Goal: Information Seeking & Learning: Learn about a topic

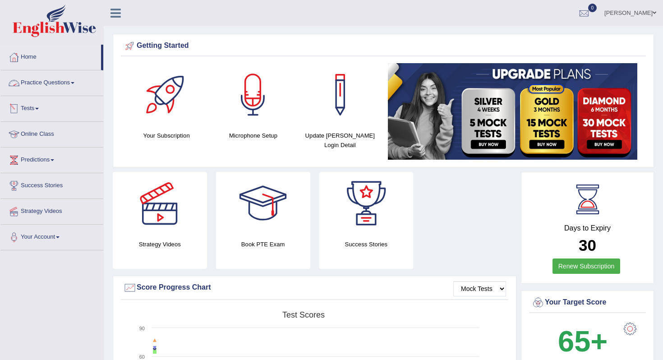
click at [72, 83] on link "Practice Questions" at bounding box center [51, 81] width 103 height 23
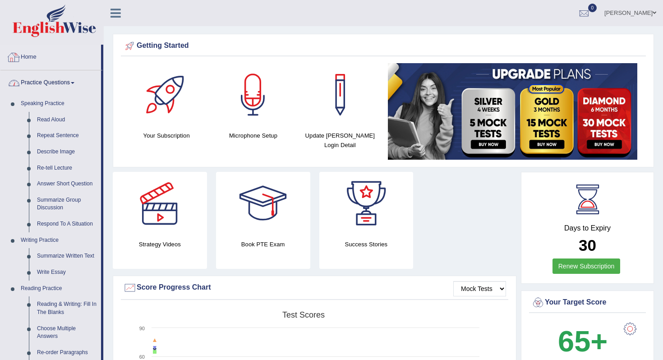
click at [76, 81] on link "Practice Questions" at bounding box center [50, 81] width 101 height 23
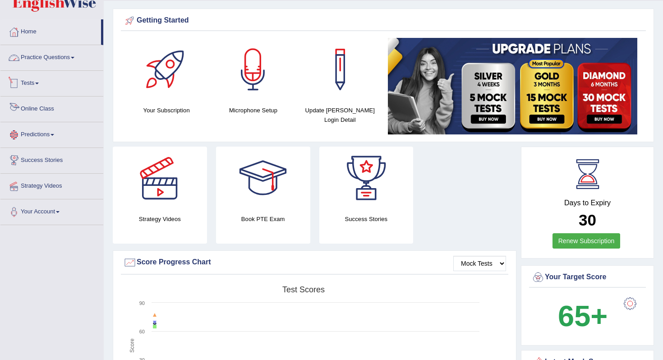
scroll to position [26, 0]
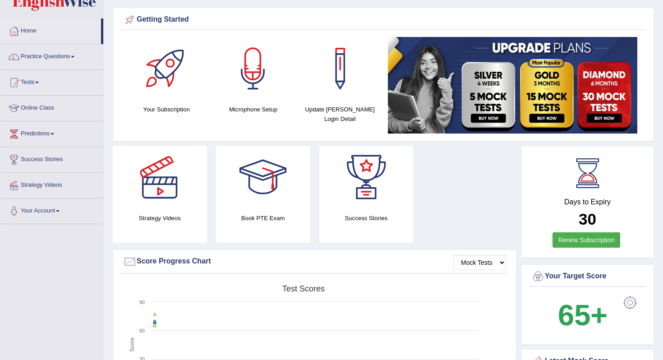
click at [43, 106] on link "Online Class" at bounding box center [51, 107] width 103 height 23
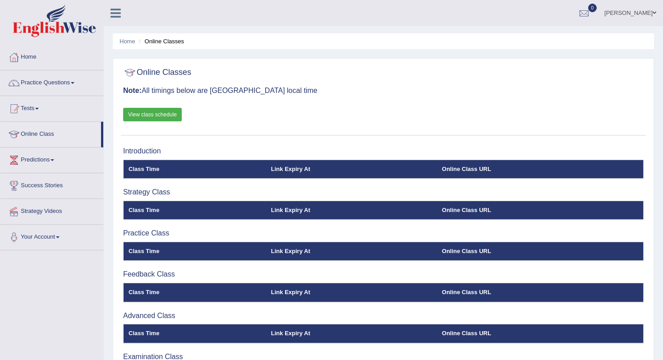
click at [158, 111] on link "View class schedule" at bounding box center [152, 115] width 59 height 14
click at [49, 86] on link "Practice Questions" at bounding box center [51, 81] width 103 height 23
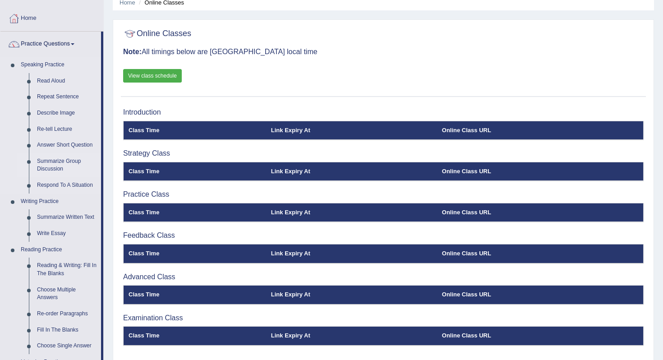
scroll to position [42, 0]
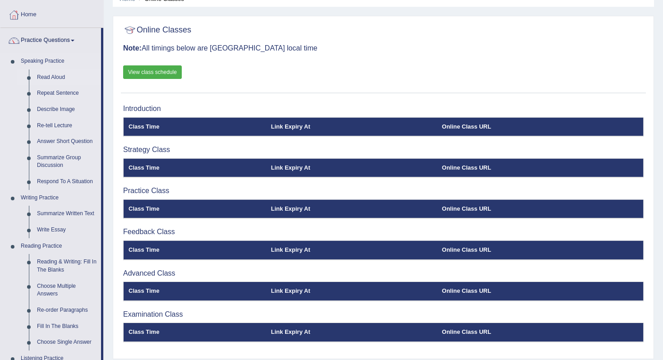
click at [57, 77] on link "Read Aloud" at bounding box center [67, 78] width 68 height 16
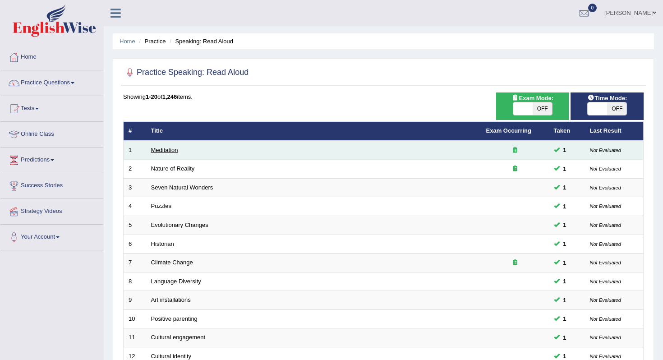
click at [167, 149] on link "Meditation" at bounding box center [164, 150] width 27 height 7
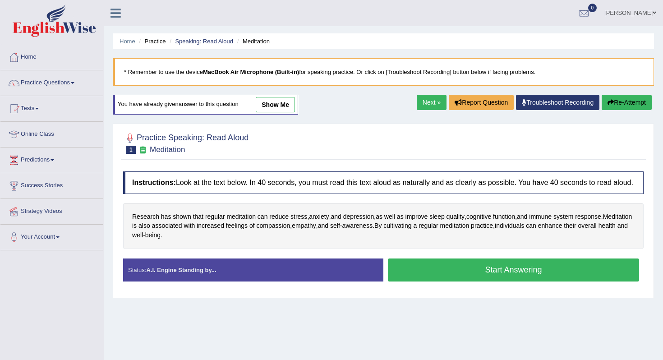
click at [447, 270] on button "Start Answering" at bounding box center [513, 270] width 251 height 23
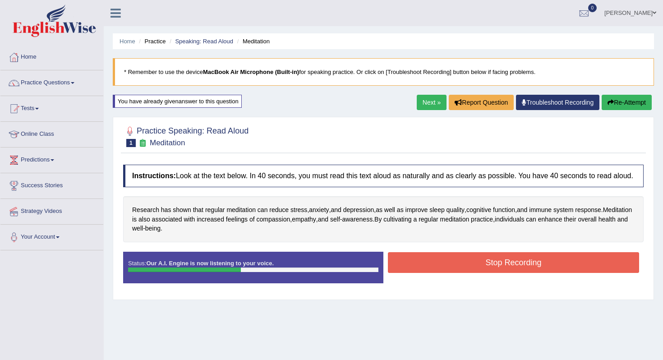
click at [447, 270] on button "Stop Recording" at bounding box center [513, 262] width 251 height 21
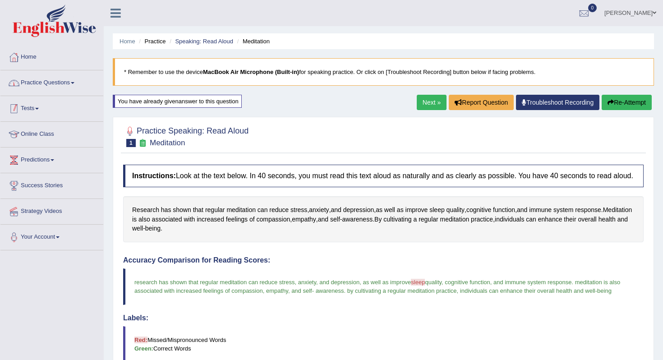
click at [63, 78] on link "Practice Questions" at bounding box center [51, 81] width 103 height 23
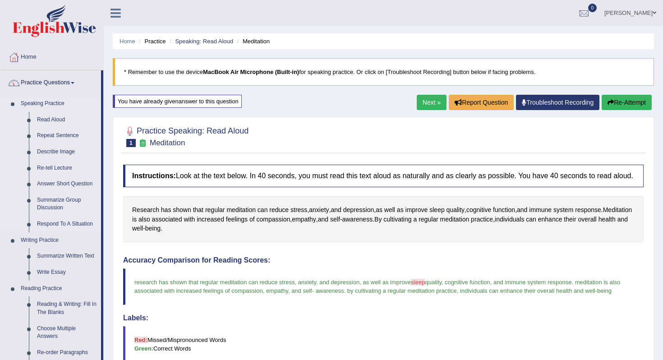
click at [51, 134] on link "Repeat Sentence" at bounding box center [67, 136] width 68 height 16
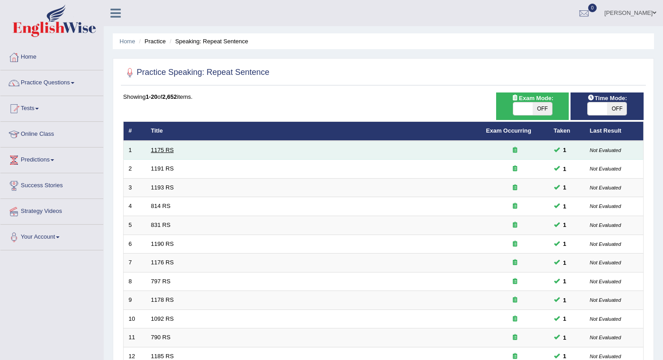
click at [166, 148] on link "1175 RS" at bounding box center [162, 150] width 23 height 7
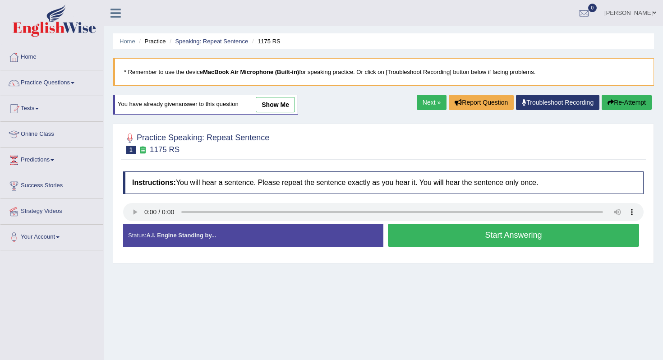
click at [393, 235] on button "Start Answering" at bounding box center [513, 235] width 251 height 23
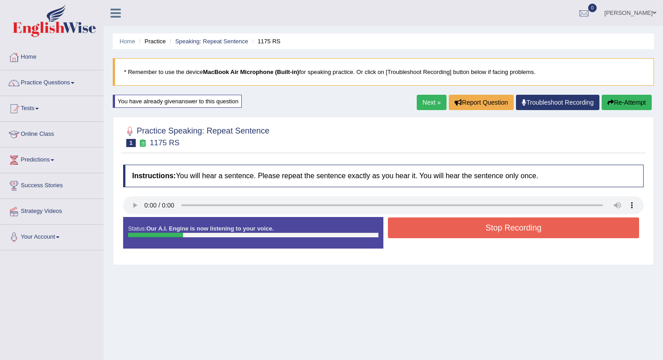
click at [404, 232] on button "Stop Recording" at bounding box center [513, 228] width 251 height 21
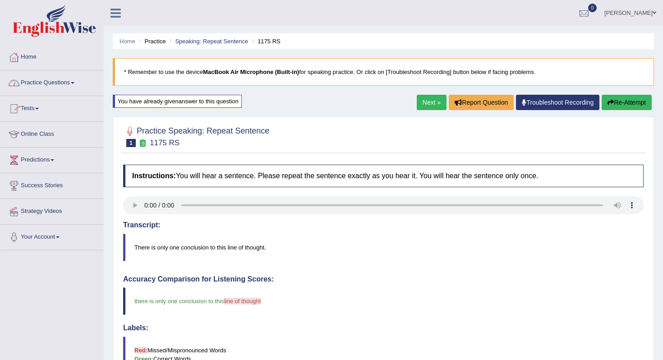
click at [59, 79] on link "Practice Questions" at bounding box center [51, 81] width 103 height 23
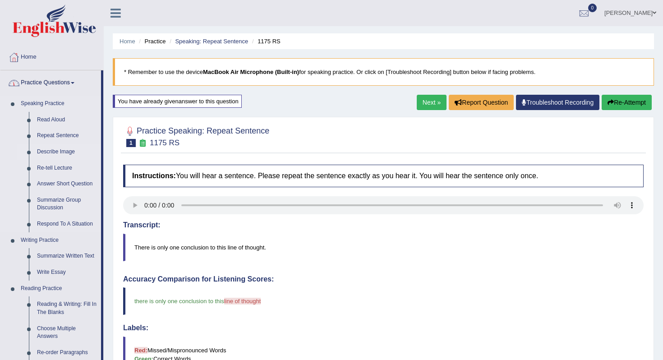
click at [53, 150] on link "Describe Image" at bounding box center [67, 152] width 68 height 16
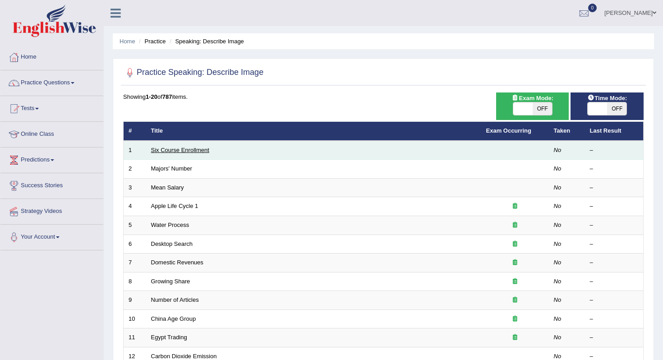
click at [186, 153] on link "Six Course Enrollment" at bounding box center [180, 150] width 58 height 7
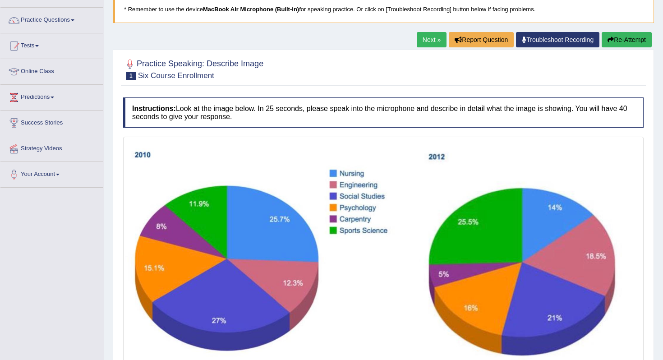
scroll to position [41, 0]
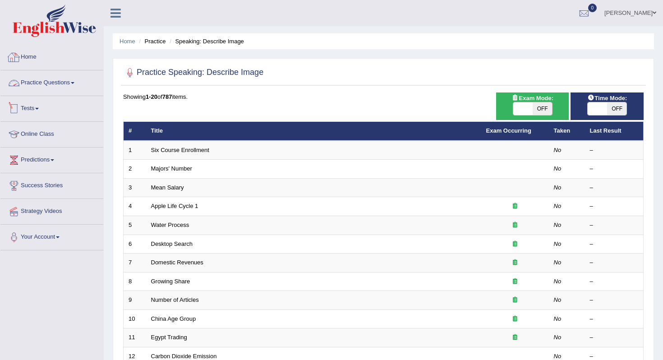
click at [61, 79] on link "Practice Questions" at bounding box center [51, 81] width 103 height 23
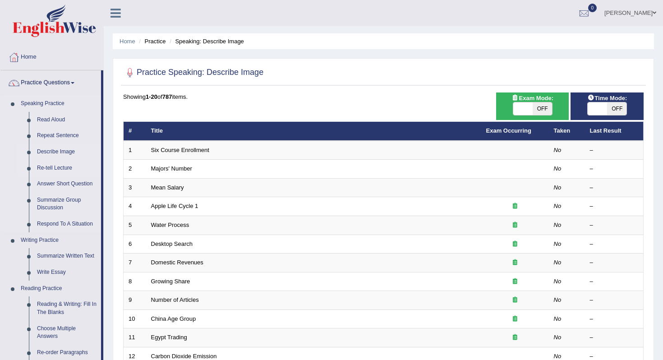
click at [51, 166] on link "Re-tell Lecture" at bounding box center [67, 168] width 68 height 16
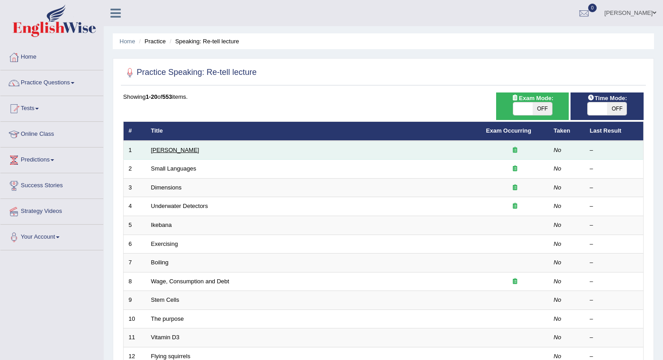
click at [175, 153] on link "Amory Lovins" at bounding box center [175, 150] width 48 height 7
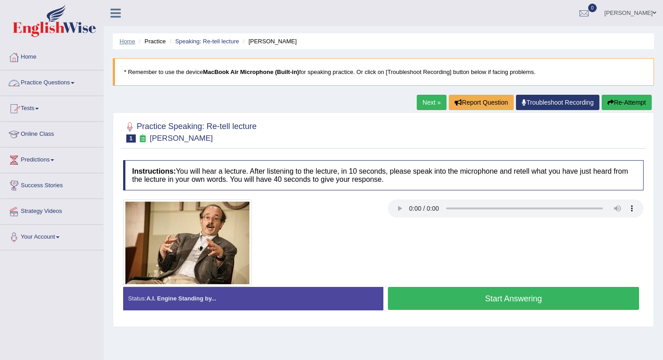
click at [124, 43] on link "Home" at bounding box center [128, 41] width 16 height 7
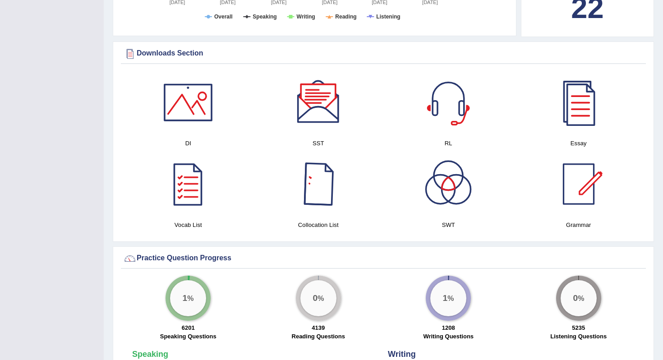
scroll to position [412, 0]
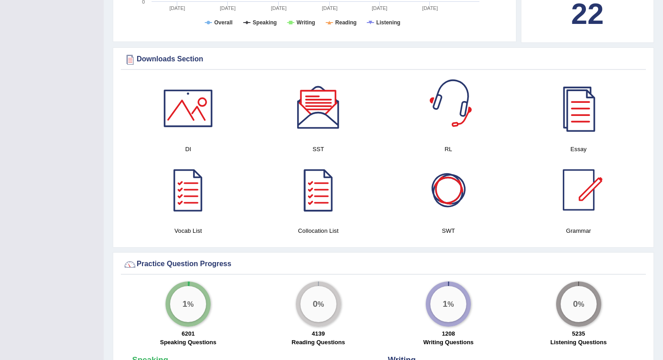
click at [455, 112] on div at bounding box center [448, 108] width 63 height 63
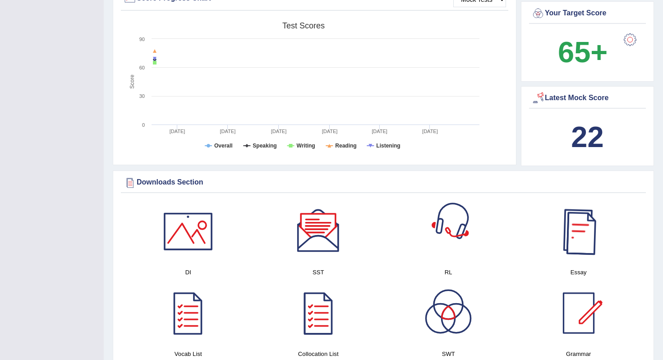
scroll to position [0, 0]
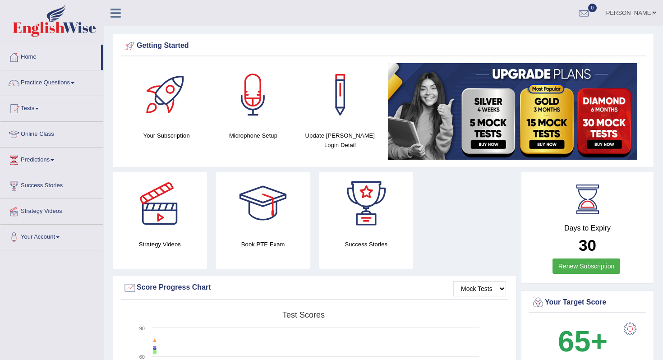
click at [639, 7] on link "Christina Joshi" at bounding box center [630, 11] width 65 height 23
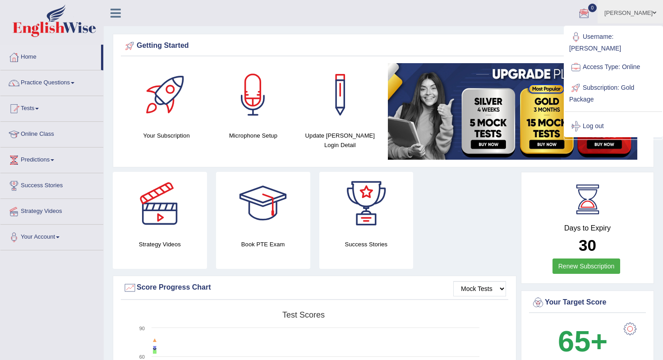
click at [45, 131] on link "Online Class" at bounding box center [51, 133] width 103 height 23
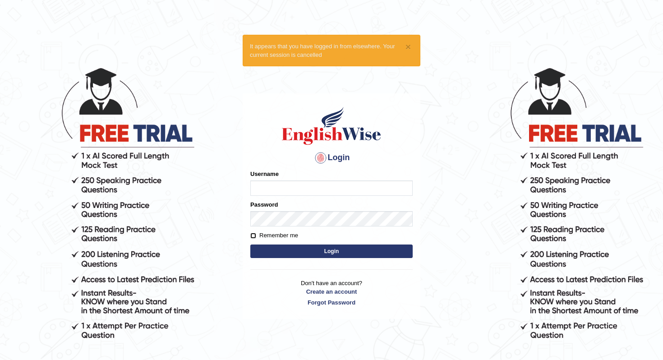
click at [255, 238] on input "Remember me" at bounding box center [253, 236] width 6 height 6
checkbox input "true"
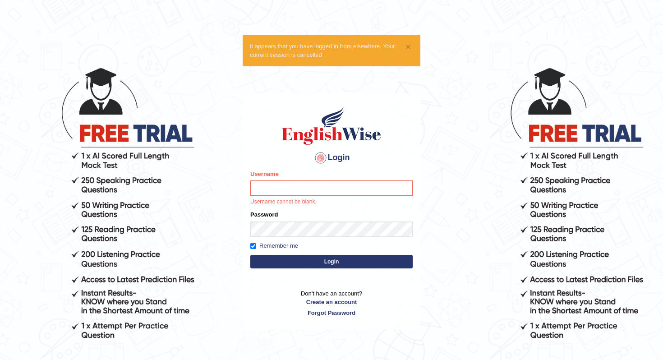
click at [254, 238] on form "Please fix the following errors: Username Username cannot be blank. Password Re…" at bounding box center [331, 220] width 162 height 101
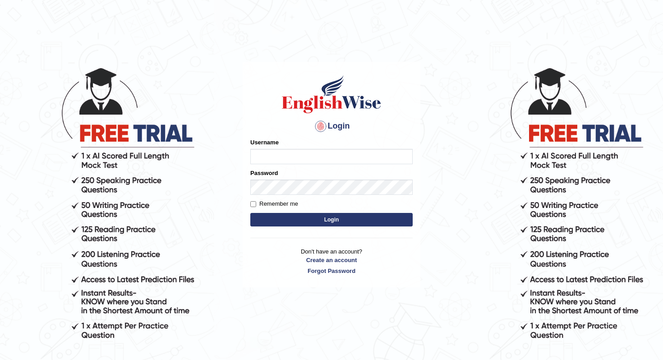
type input "Christinajoshi"
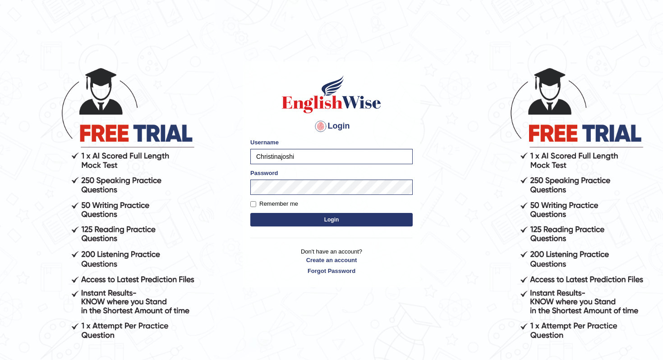
click at [250, 213] on button "Login" at bounding box center [331, 220] width 162 height 14
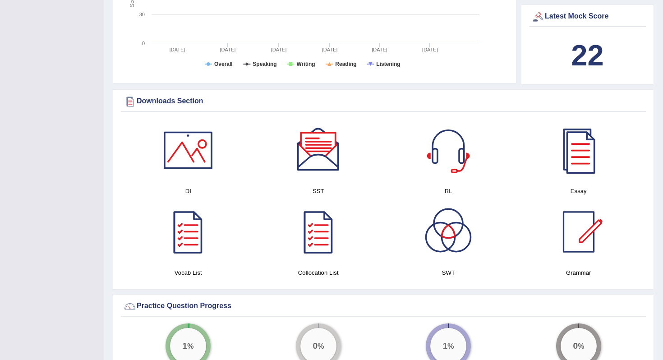
scroll to position [430, 0]
click at [326, 156] on div at bounding box center [318, 149] width 63 height 63
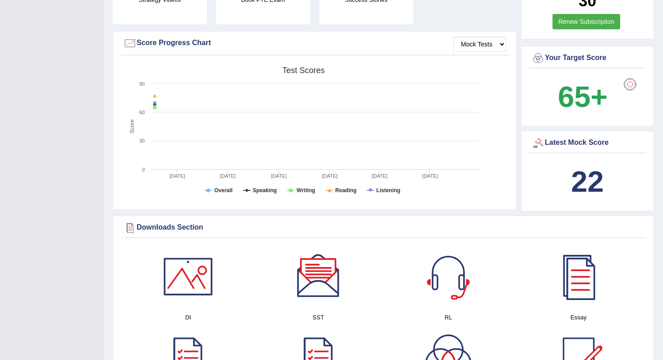
scroll to position [0, 0]
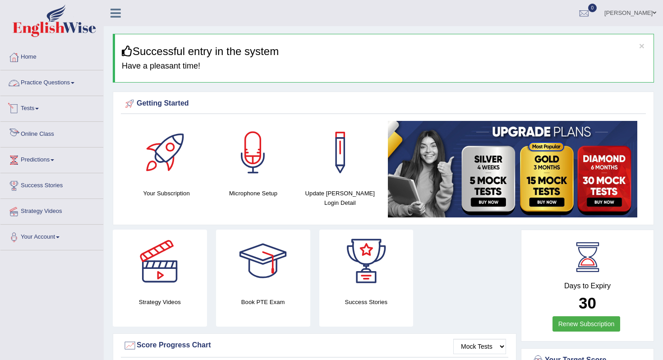
click at [54, 78] on link "Practice Questions" at bounding box center [51, 81] width 103 height 23
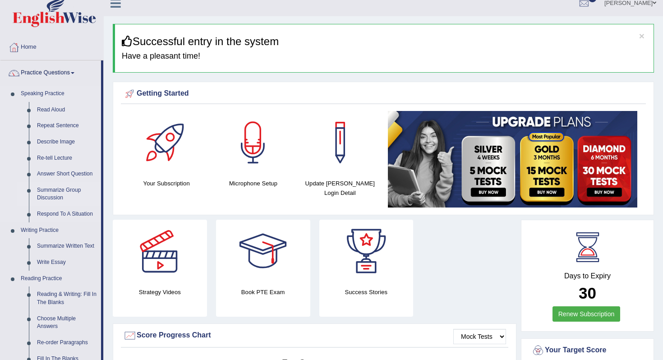
scroll to position [17, 0]
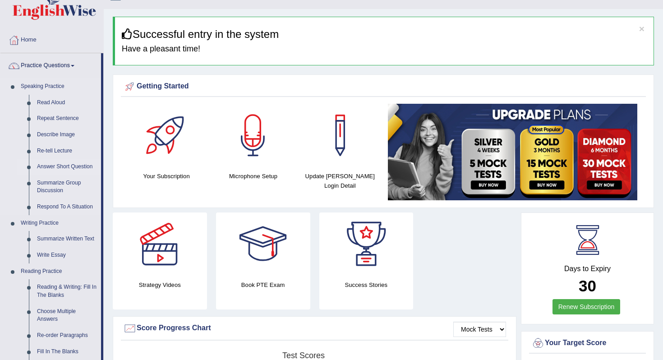
click at [69, 166] on link "Answer Short Question" at bounding box center [67, 167] width 68 height 16
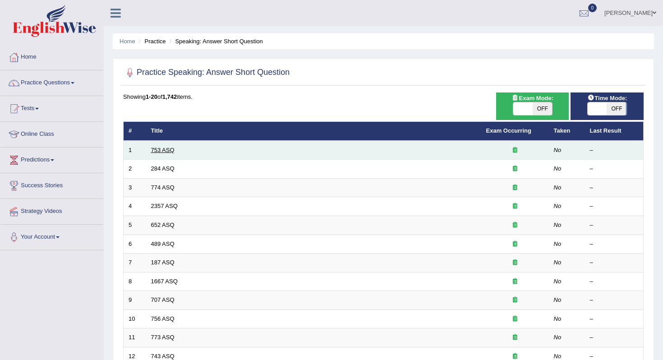
click at [159, 148] on link "753 ASQ" at bounding box center [162, 150] width 23 height 7
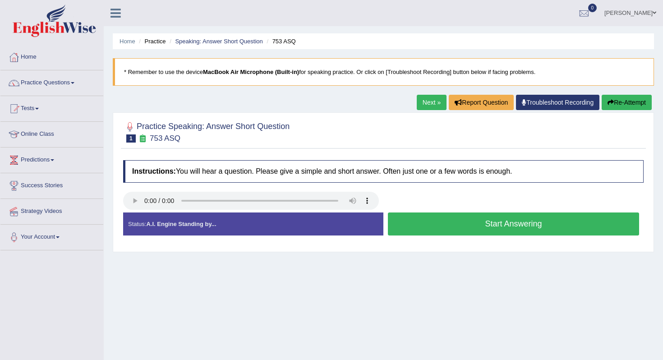
click at [399, 221] on button "Start Answering" at bounding box center [513, 224] width 251 height 23
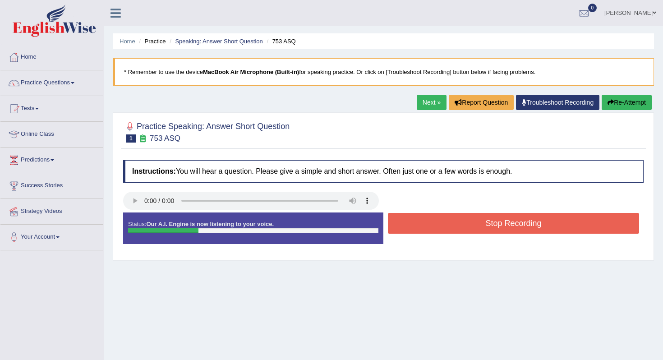
click at [415, 230] on button "Stop Recording" at bounding box center [513, 223] width 251 height 21
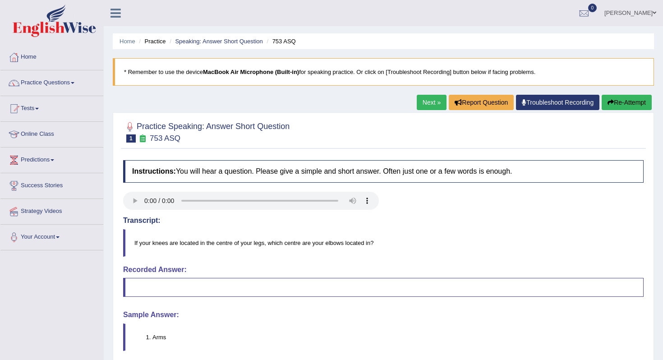
click at [420, 102] on link "Next »" at bounding box center [432, 102] width 30 height 15
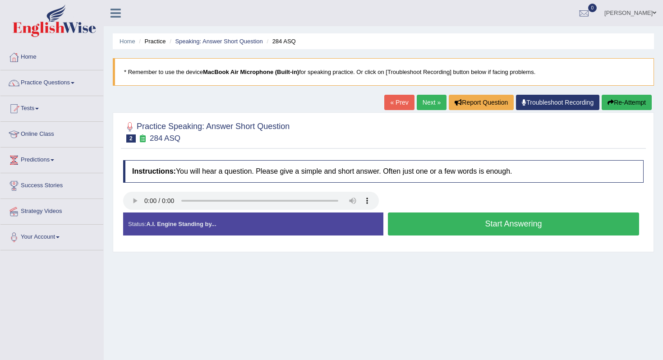
click at [465, 221] on button "Start Answering" at bounding box center [513, 224] width 251 height 23
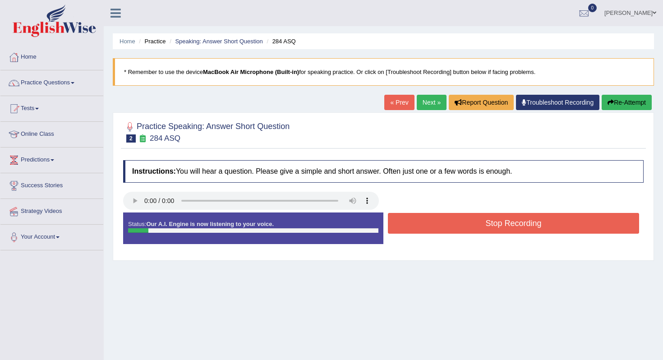
click at [455, 225] on button "Stop Recording" at bounding box center [513, 223] width 251 height 21
